Goal: Task Accomplishment & Management: Manage account settings

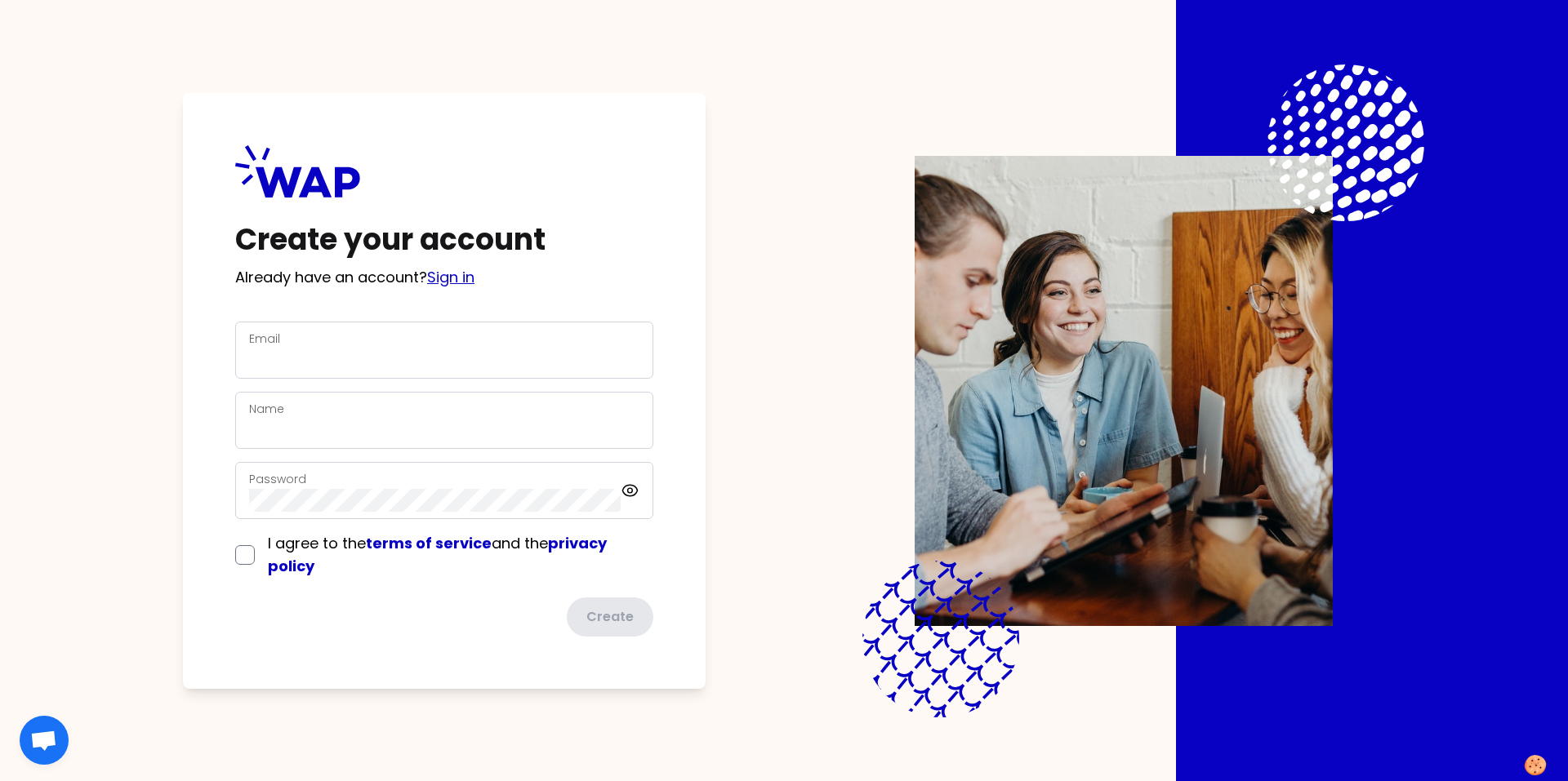
click at [464, 281] on link "Sign in" at bounding box center [451, 277] width 47 height 21
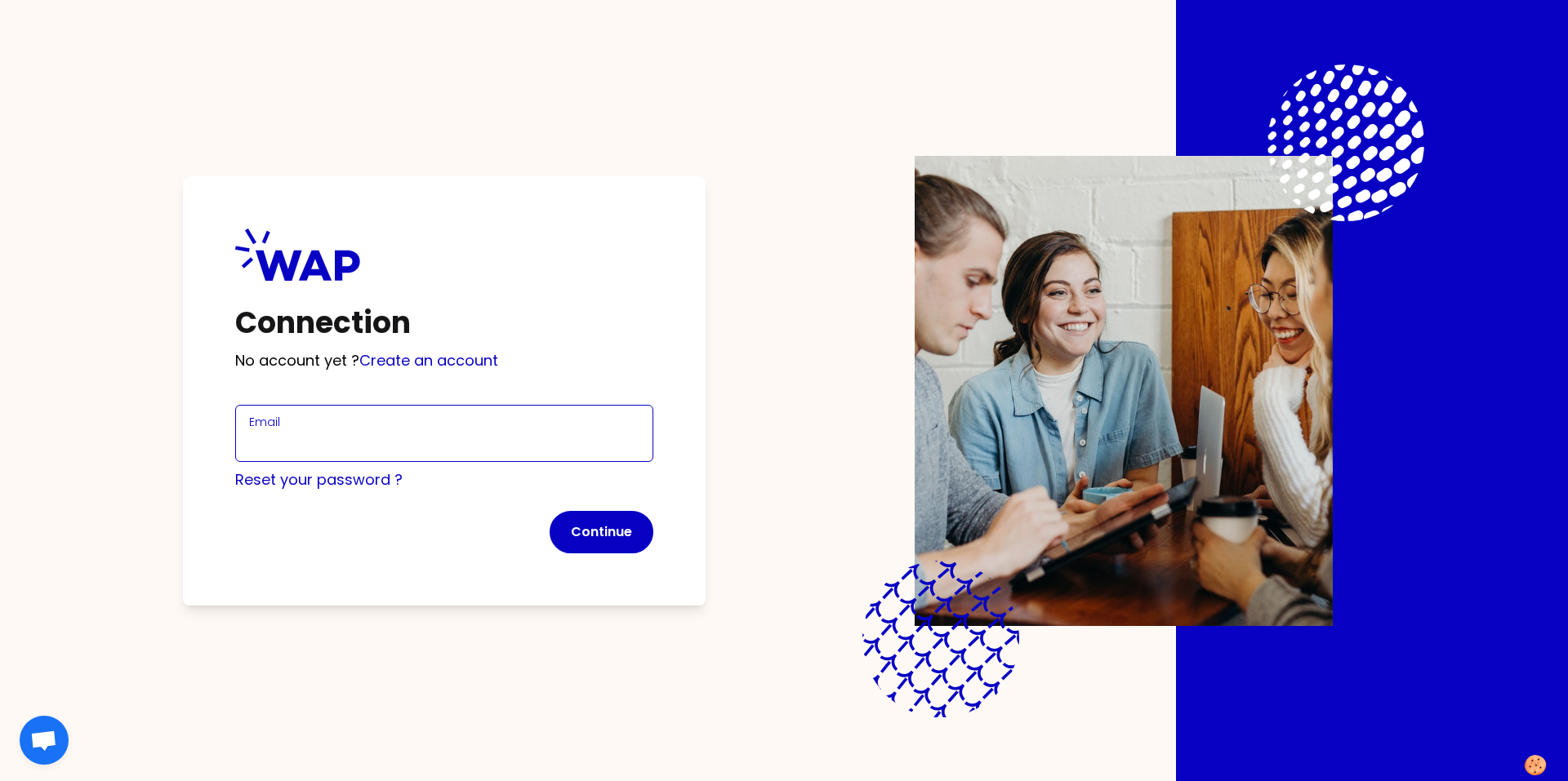
click at [304, 438] on input "Email" at bounding box center [444, 442] width 390 height 23
type input "[EMAIL_ADDRESS][DOMAIN_NAME]"
click at [602, 532] on button "Continue" at bounding box center [602, 532] width 104 height 42
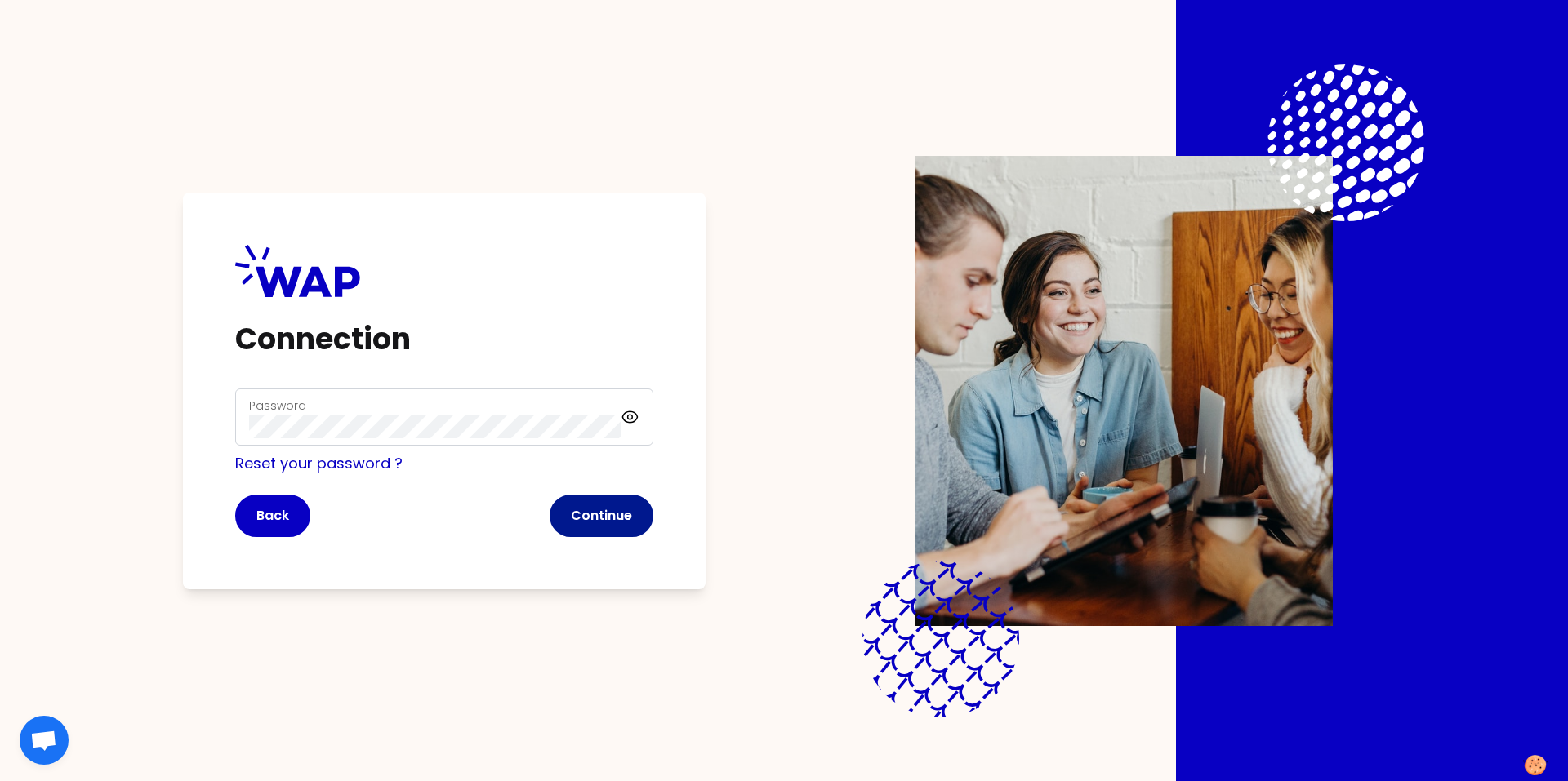
click at [557, 527] on button "Continue" at bounding box center [602, 516] width 104 height 42
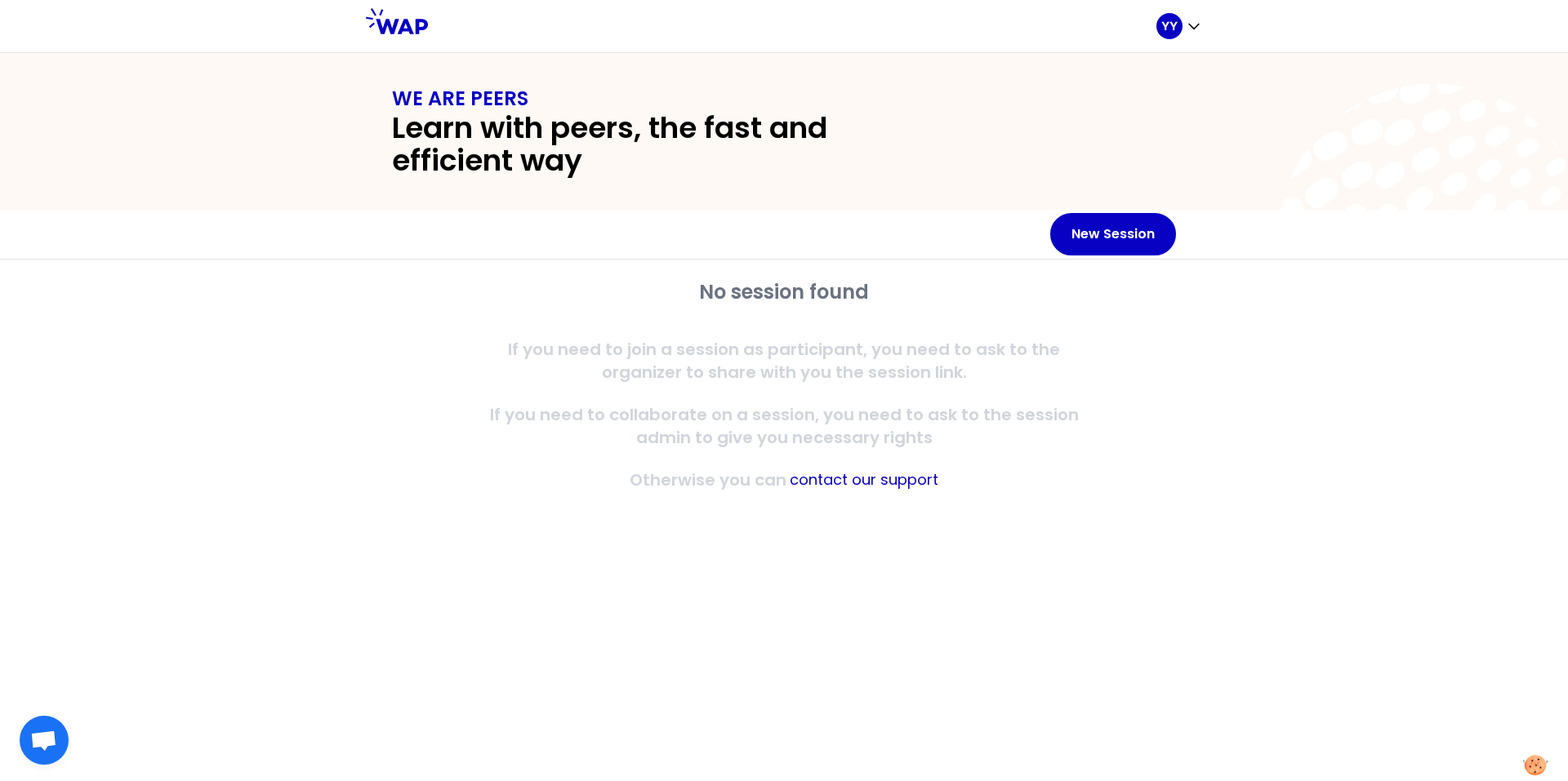
click at [616, 558] on div "No session found If you need to join a session as participant, you need to ask …" at bounding box center [784, 521] width 1568 height 522
